Goal: Task Accomplishment & Management: Manage account settings

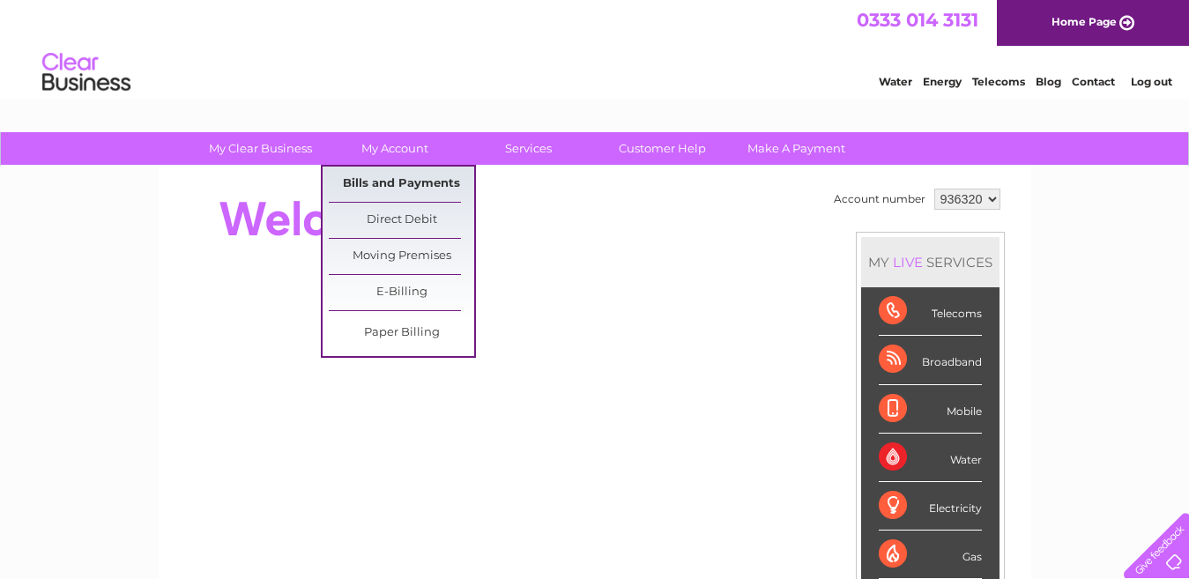
click at [399, 185] on link "Bills and Payments" at bounding box center [401, 184] width 145 height 35
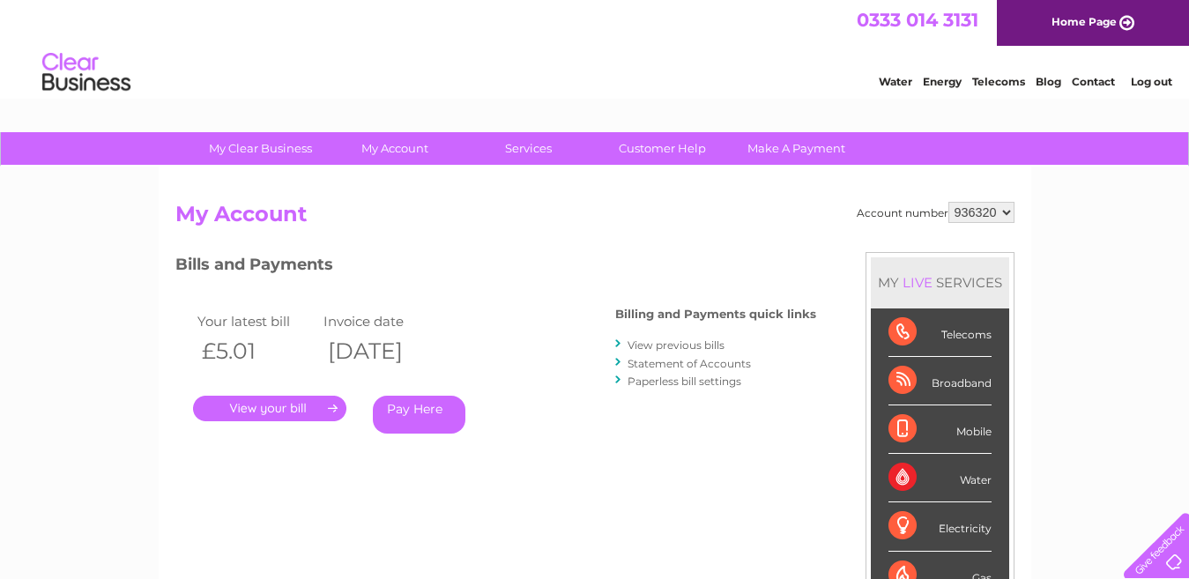
click at [1007, 210] on select "936320 938287" at bounding box center [981, 212] width 66 height 21
select select "938287"
click at [948, 202] on select "936320 938287" at bounding box center [981, 212] width 66 height 21
click at [243, 408] on link "." at bounding box center [269, 409] width 153 height 26
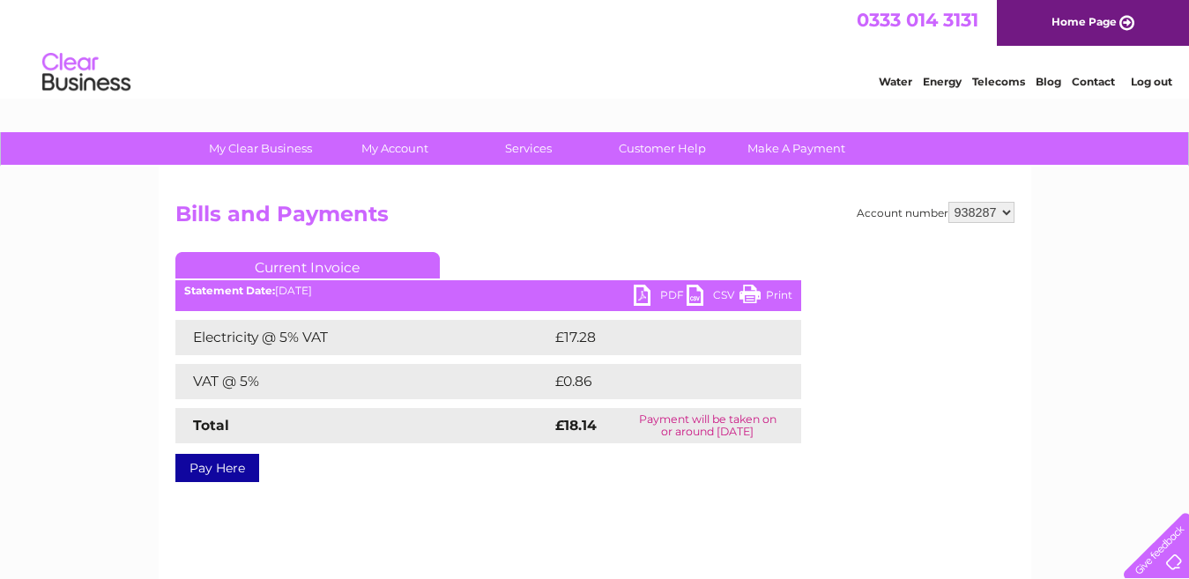
click at [643, 294] on link "PDF" at bounding box center [660, 298] width 53 height 26
